Goal: Check status: Check status

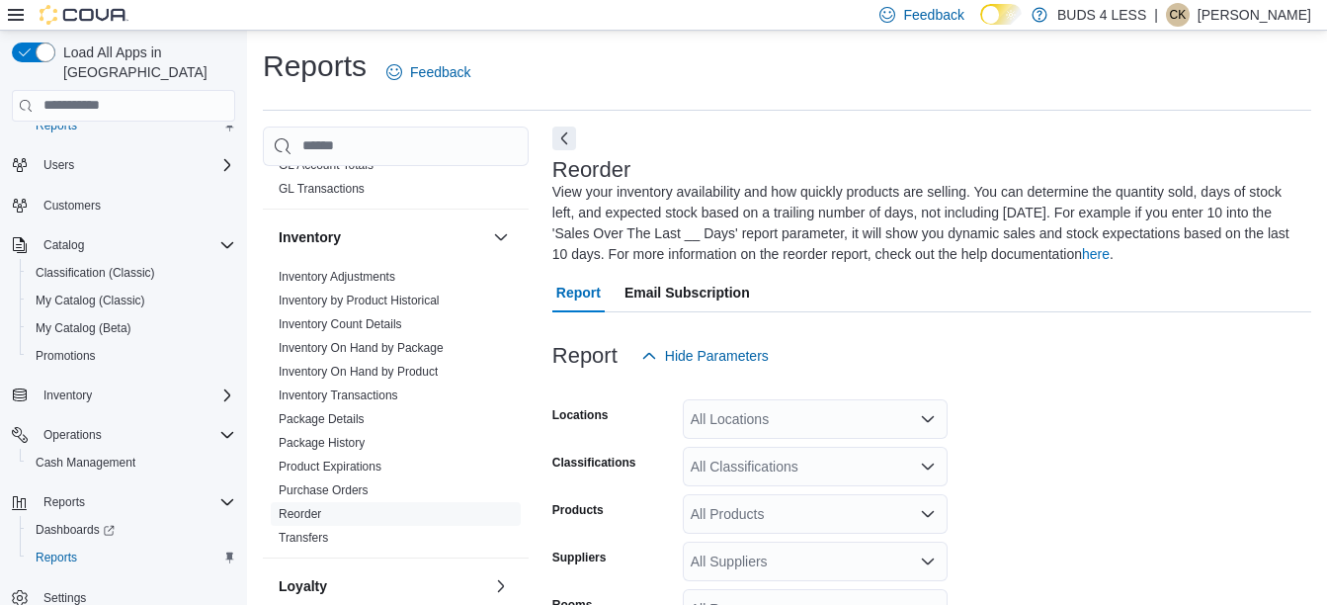
scroll to position [395, 0]
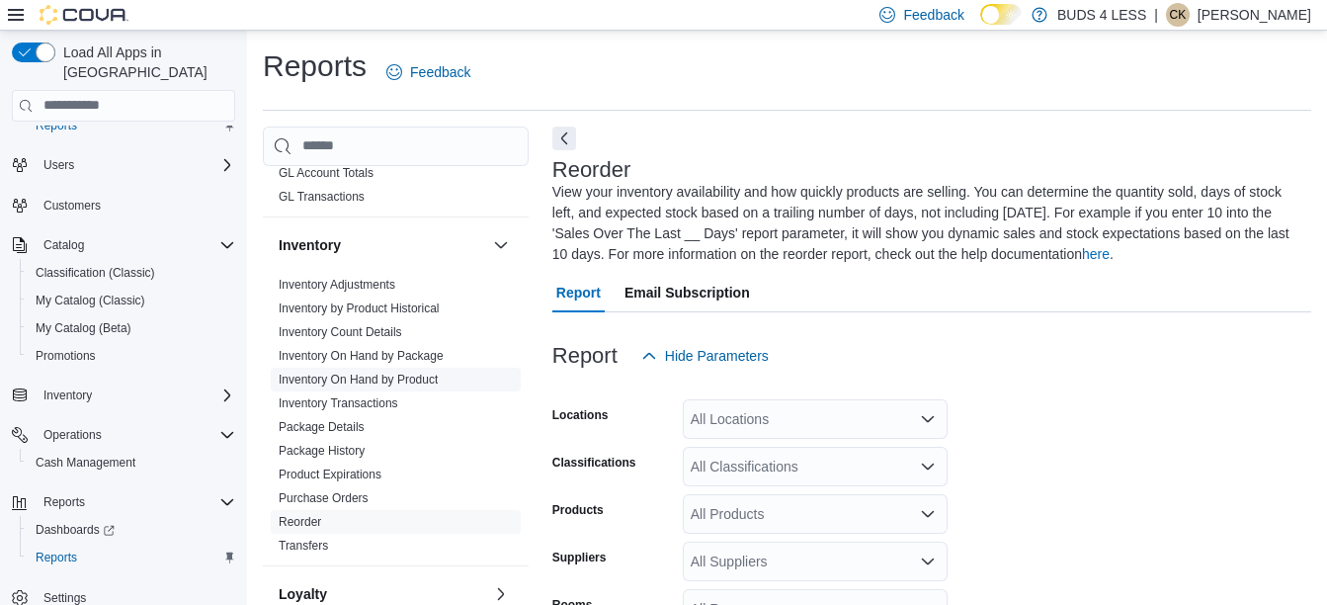
drag, startPoint x: 413, startPoint y: 376, endPoint x: 427, endPoint y: 376, distance: 13.8
click at [413, 376] on link "Inventory On Hand by Product" at bounding box center [358, 380] width 159 height 14
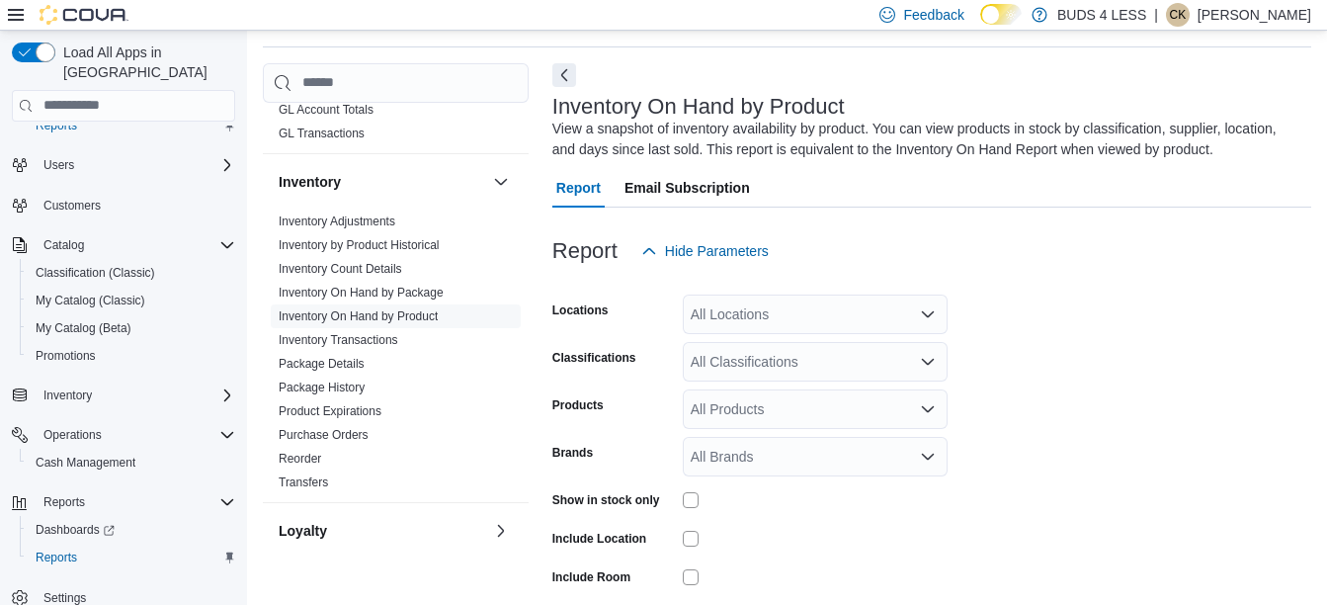
scroll to position [66, 0]
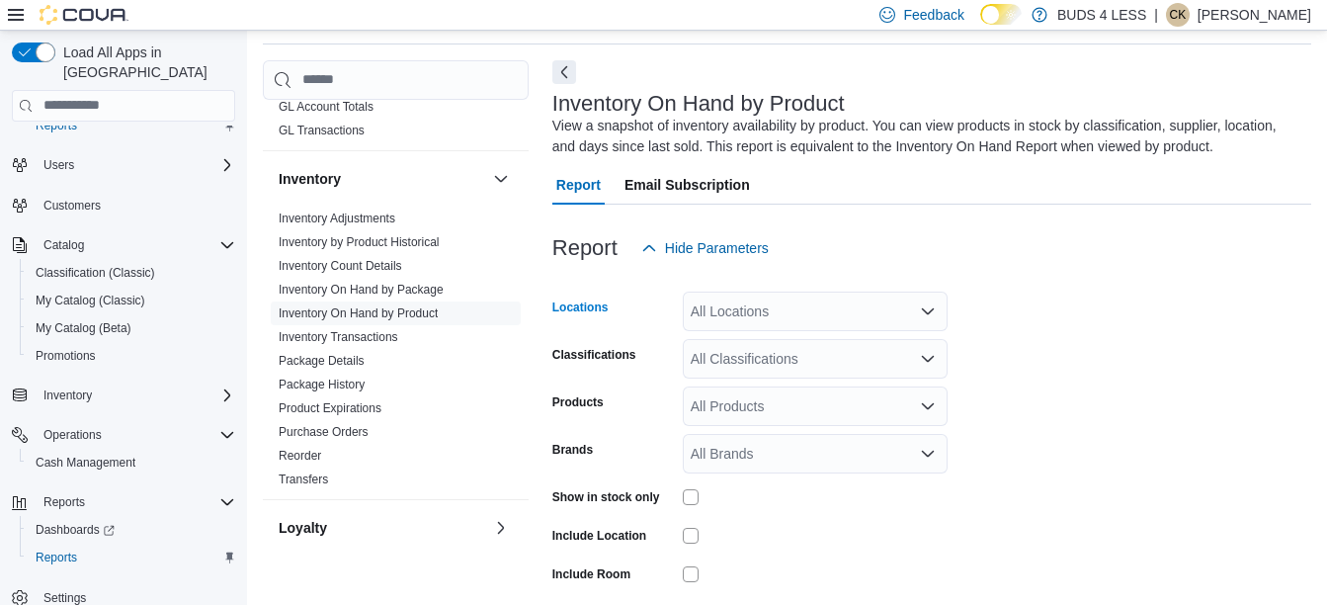
click at [901, 300] on div "All Locations" at bounding box center [815, 312] width 265 height 40
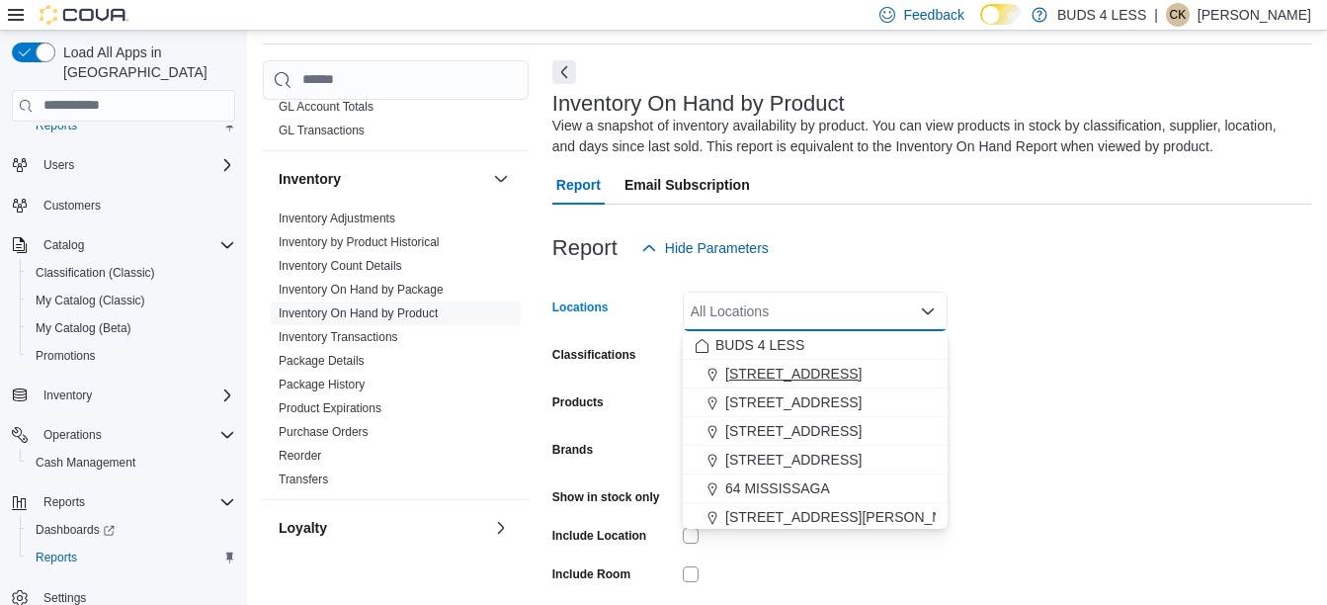
click at [862, 369] on span "[STREET_ADDRESS]" at bounding box center [793, 374] width 136 height 20
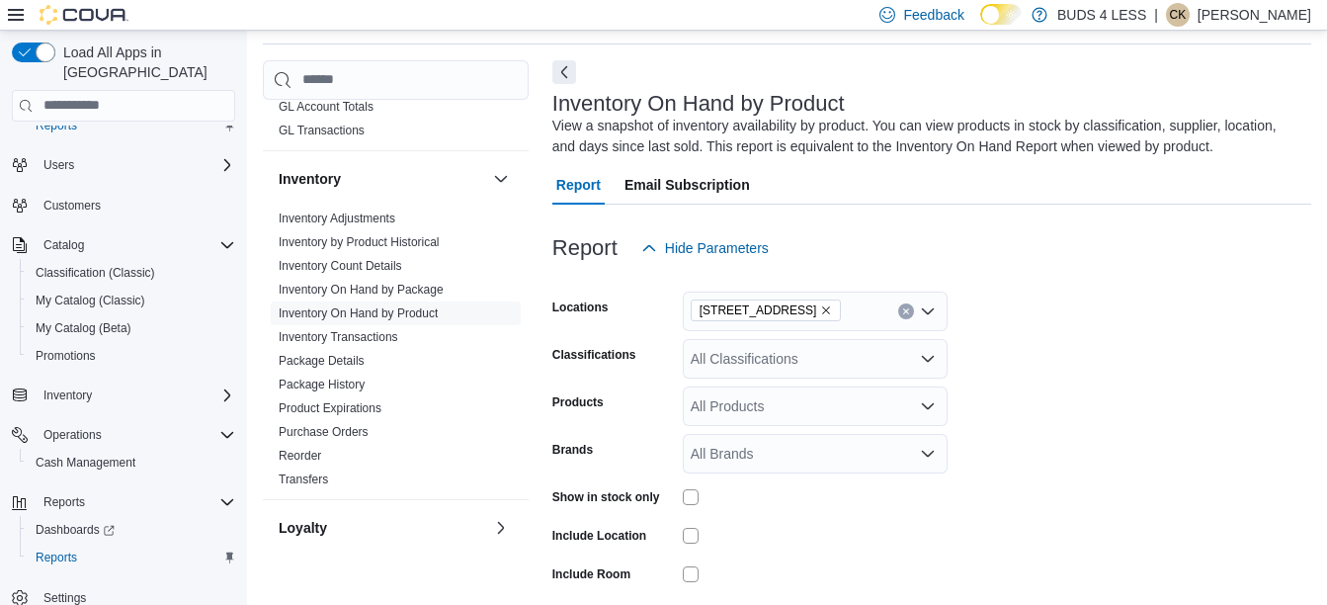
click at [1018, 331] on form "Locations [STREET_ADDRESS] Classifications All Classifications Products All Pro…" at bounding box center [931, 475] width 759 height 415
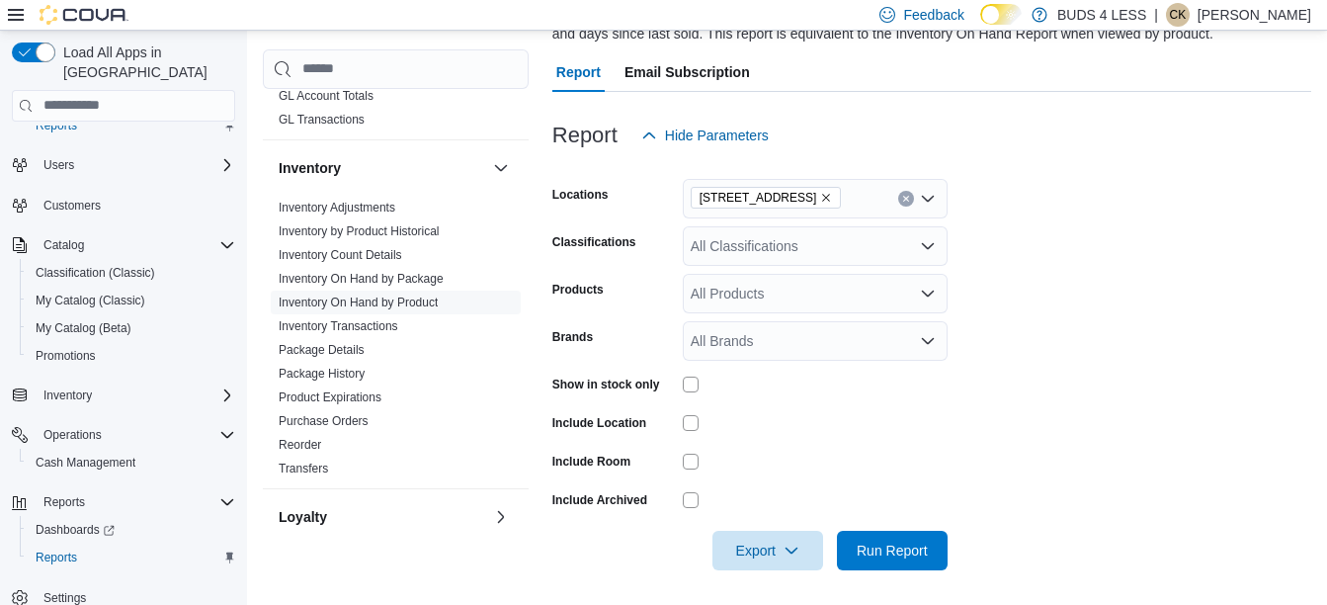
scroll to position [184, 0]
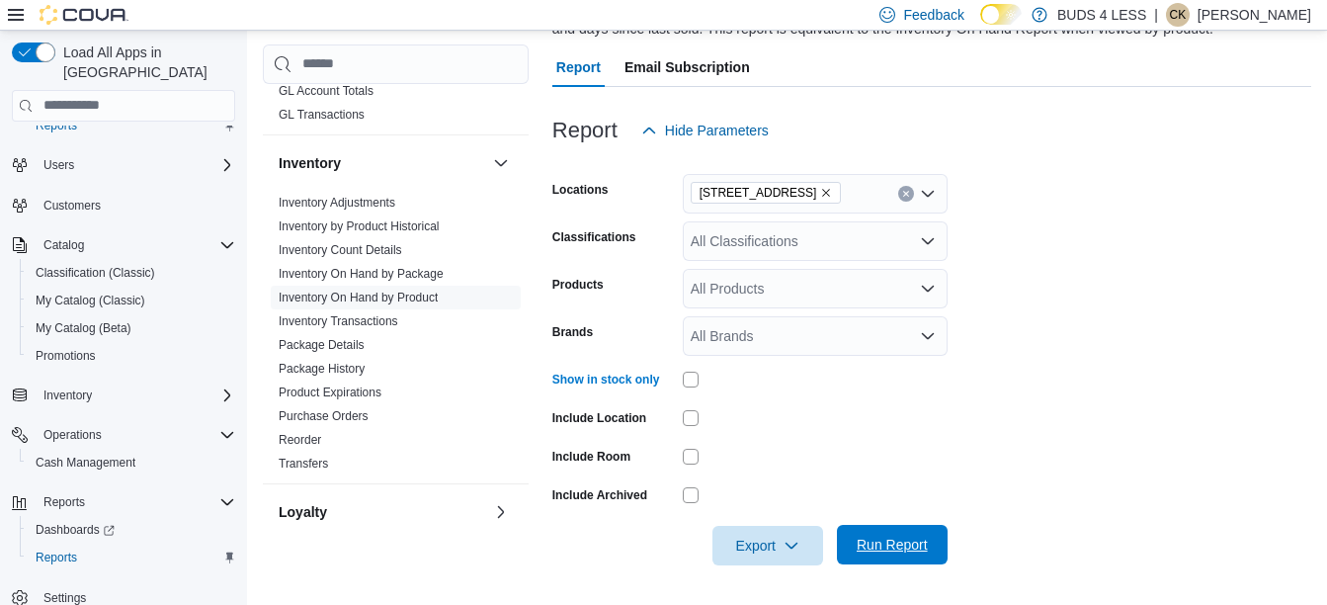
click at [907, 547] on span "Run Report" at bounding box center [892, 545] width 71 height 20
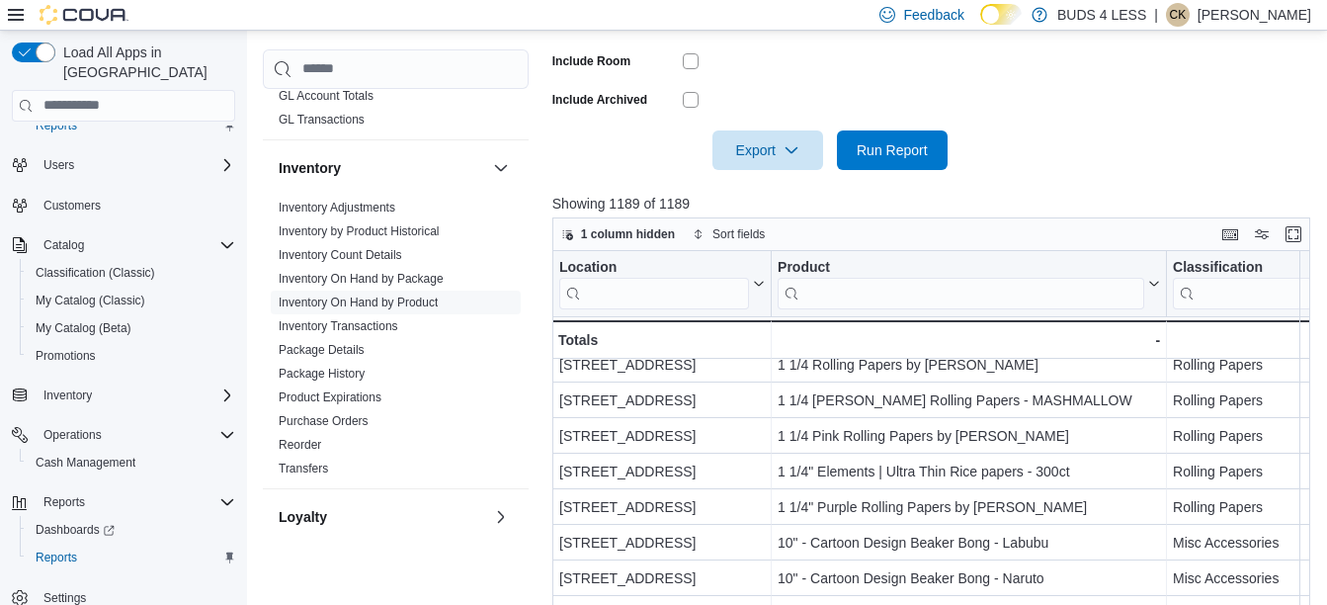
scroll to position [593, 0]
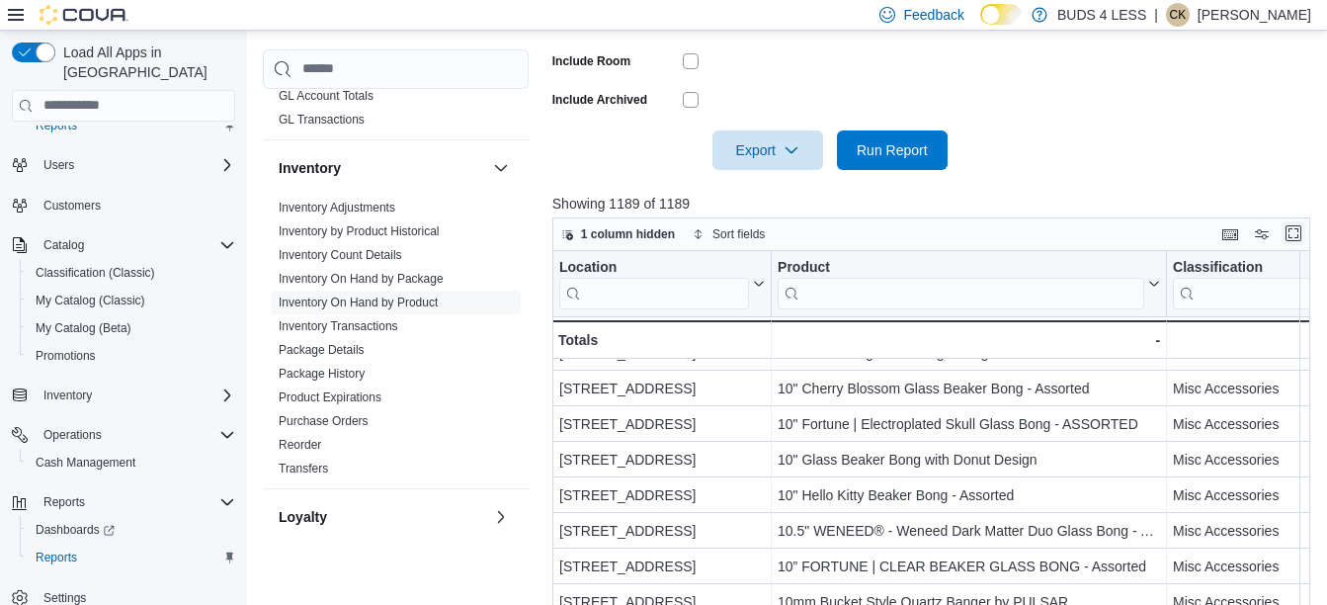
click at [1305, 228] on button "Enter fullscreen" at bounding box center [1294, 233] width 24 height 24
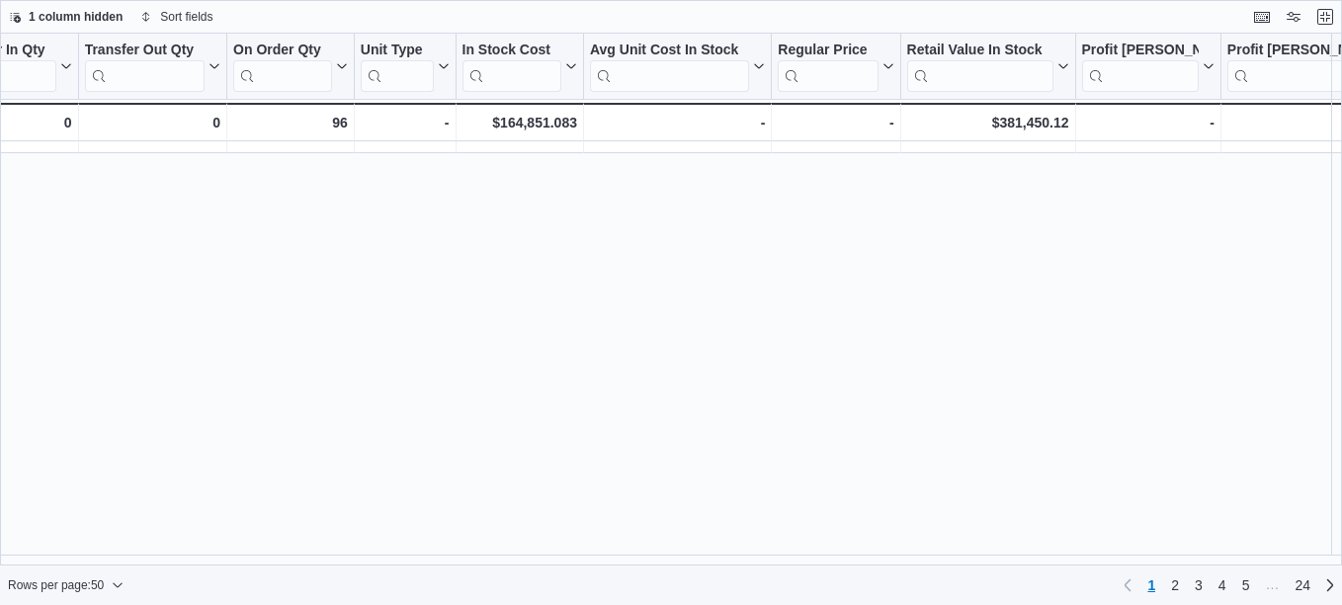
scroll to position [0, 1104]
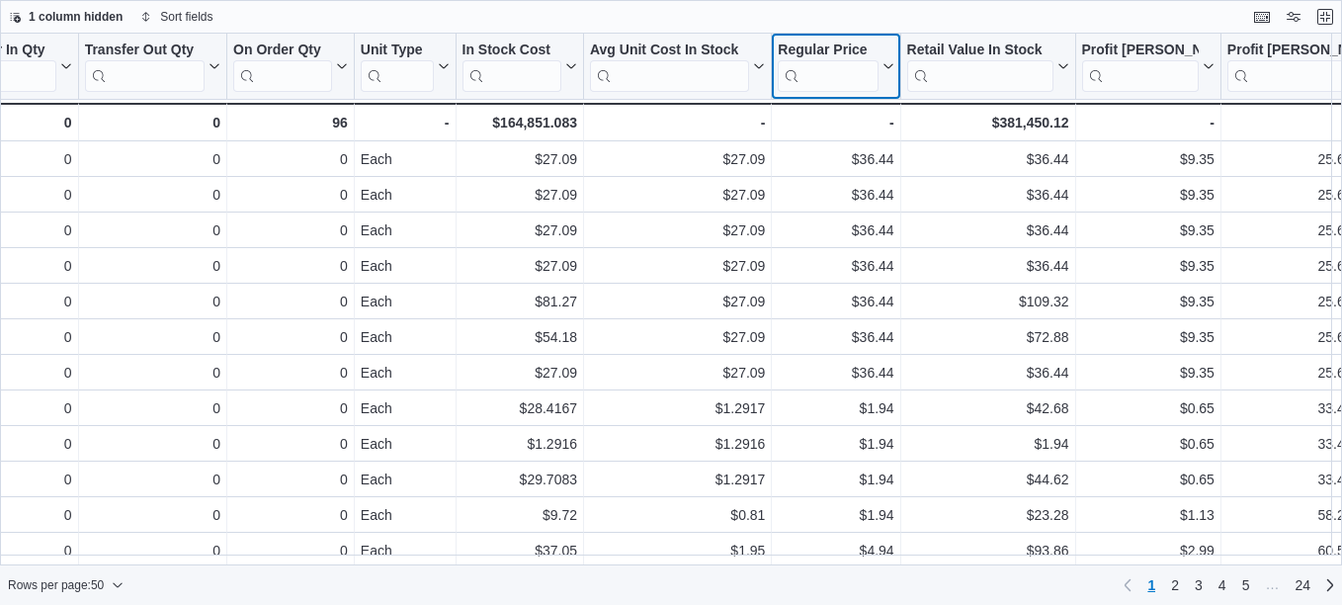
click at [889, 64] on icon at bounding box center [887, 66] width 16 height 12
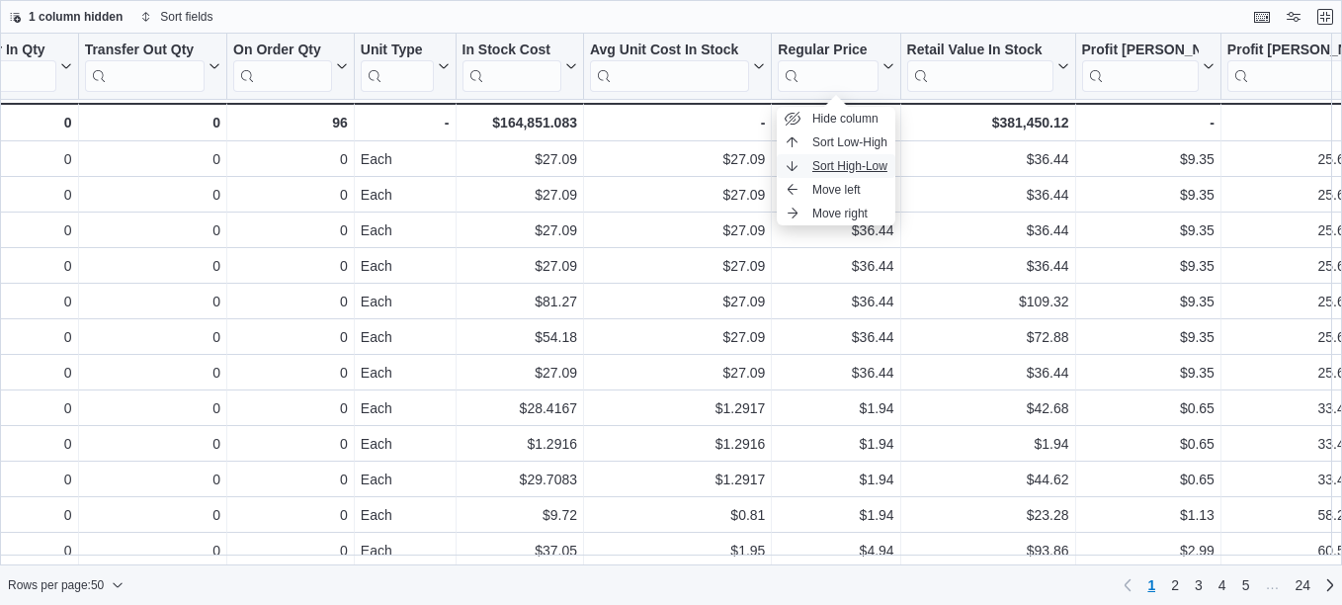
click at [831, 159] on span "Sort High-Low" at bounding box center [849, 166] width 75 height 16
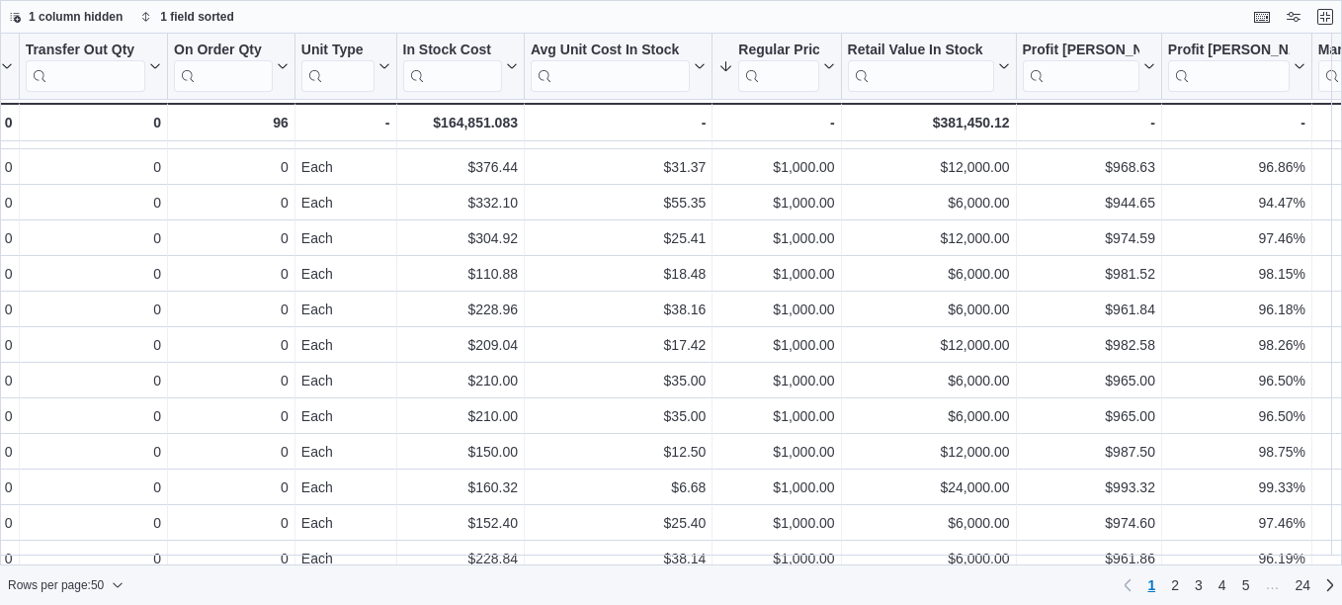
scroll to position [0, 1163]
